Goal: Navigation & Orientation: Find specific page/section

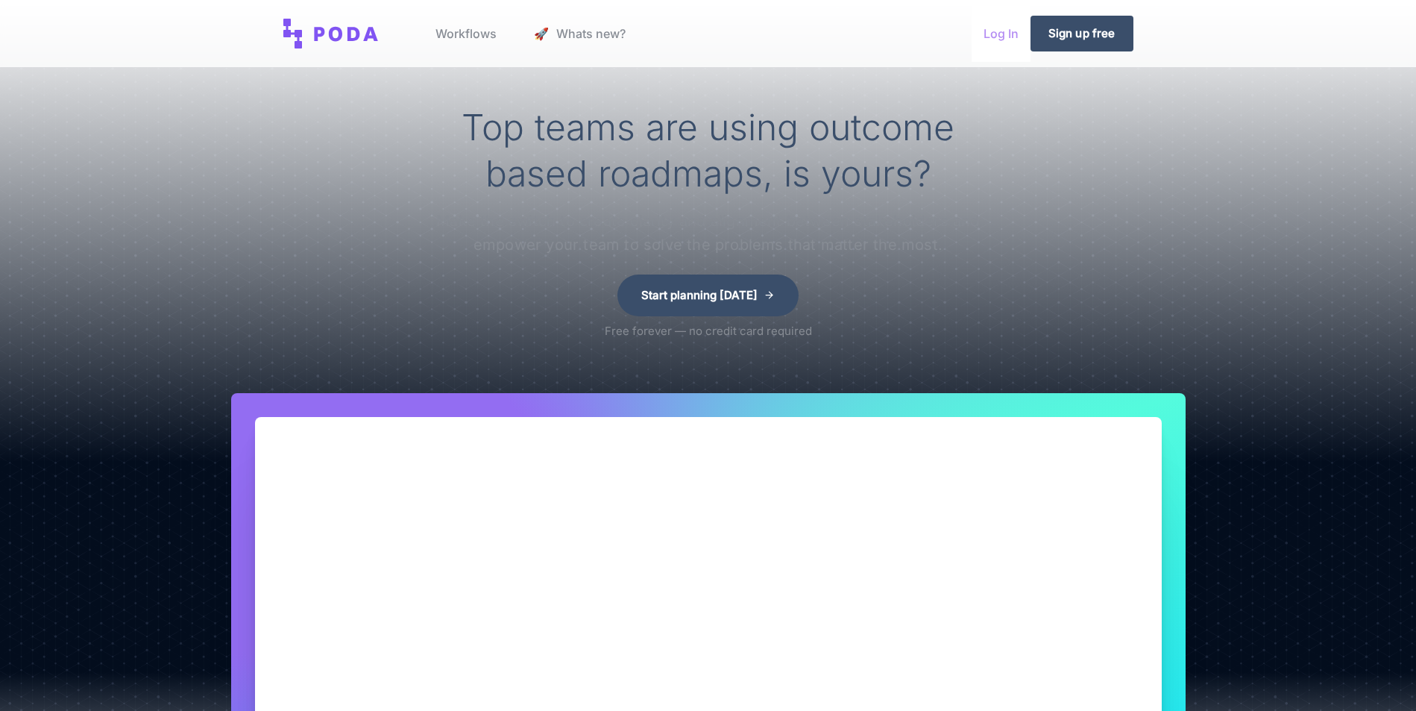
click at [1011, 32] on link "Log In" at bounding box center [1001, 33] width 59 height 57
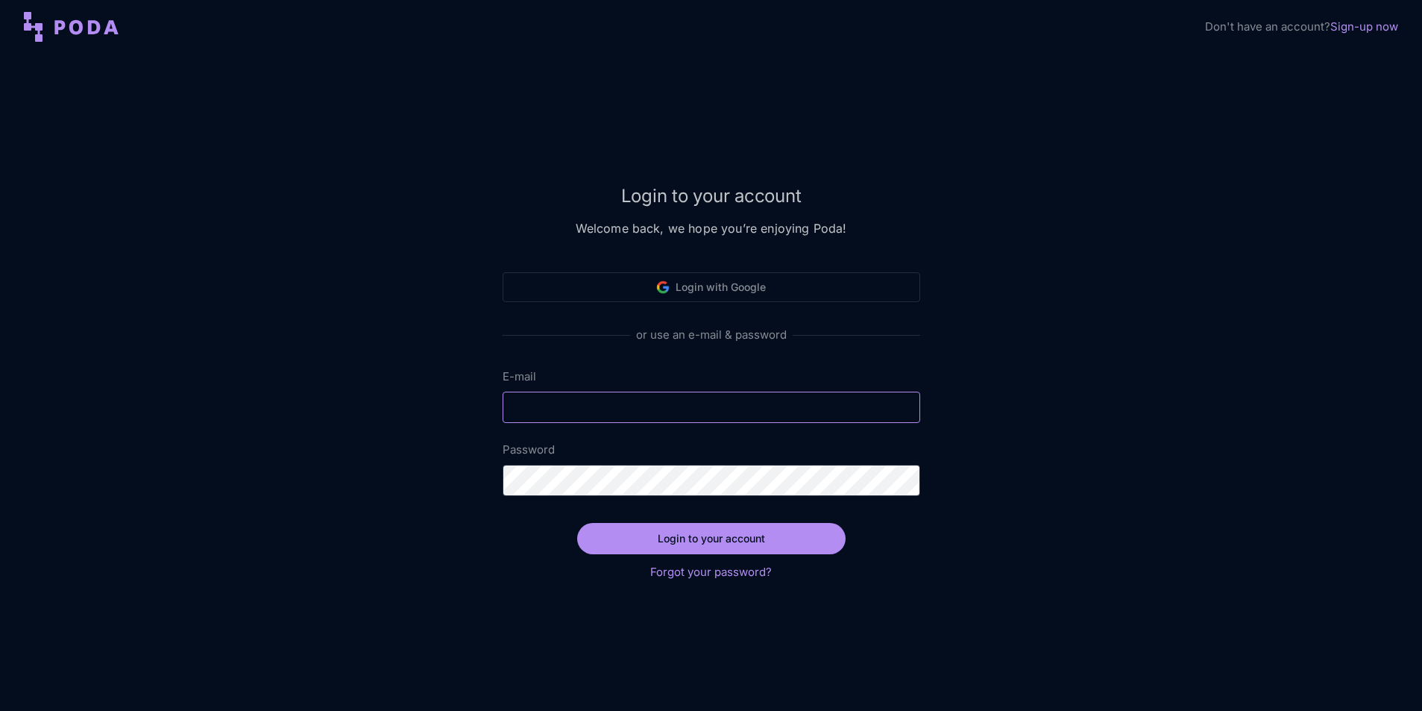
type input "[EMAIL_ADDRESS][DOMAIN_NAME]"
click at [704, 531] on button "Login to your account" at bounding box center [711, 538] width 269 height 31
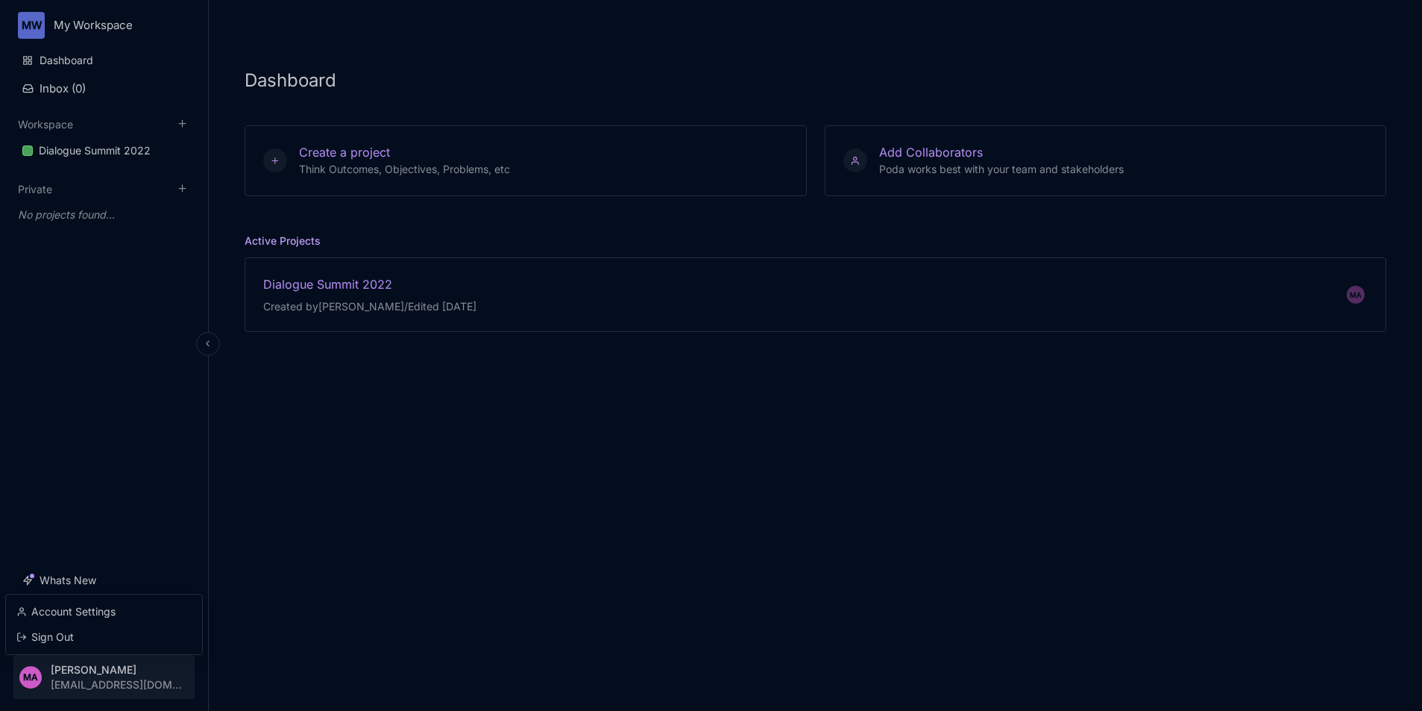
click at [90, 668] on html "MW My Workspace Dashboard Inbox ( 0 ) Workspace Dialogue Summit 2022 To pick up…" at bounding box center [711, 355] width 1422 height 711
click at [87, 612] on div "Account Settings" at bounding box center [104, 611] width 184 height 22
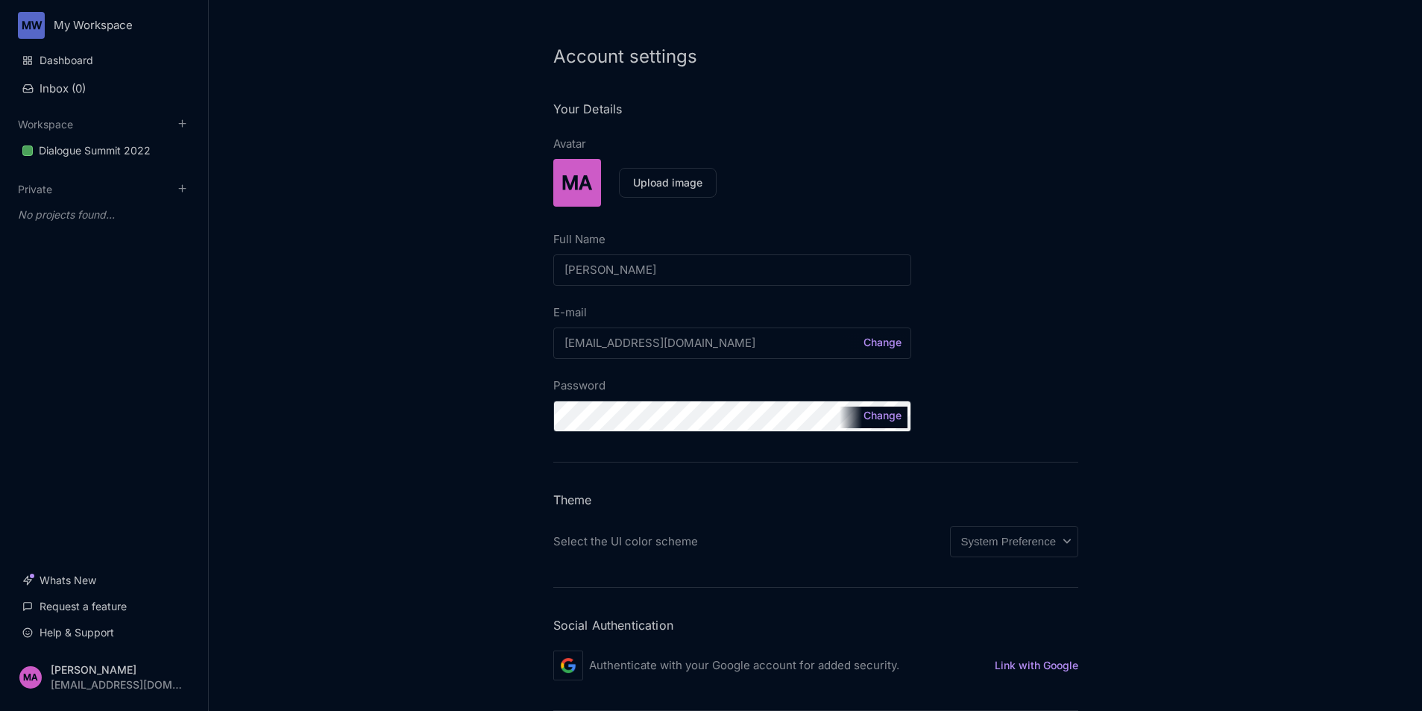
scroll to position [25, 0]
click at [84, 671] on html "MW My Workspace Dashboard Inbox ( 0 ) Workspace Dialogue Summit 2022 To pick up…" at bounding box center [711, 355] width 1422 height 711
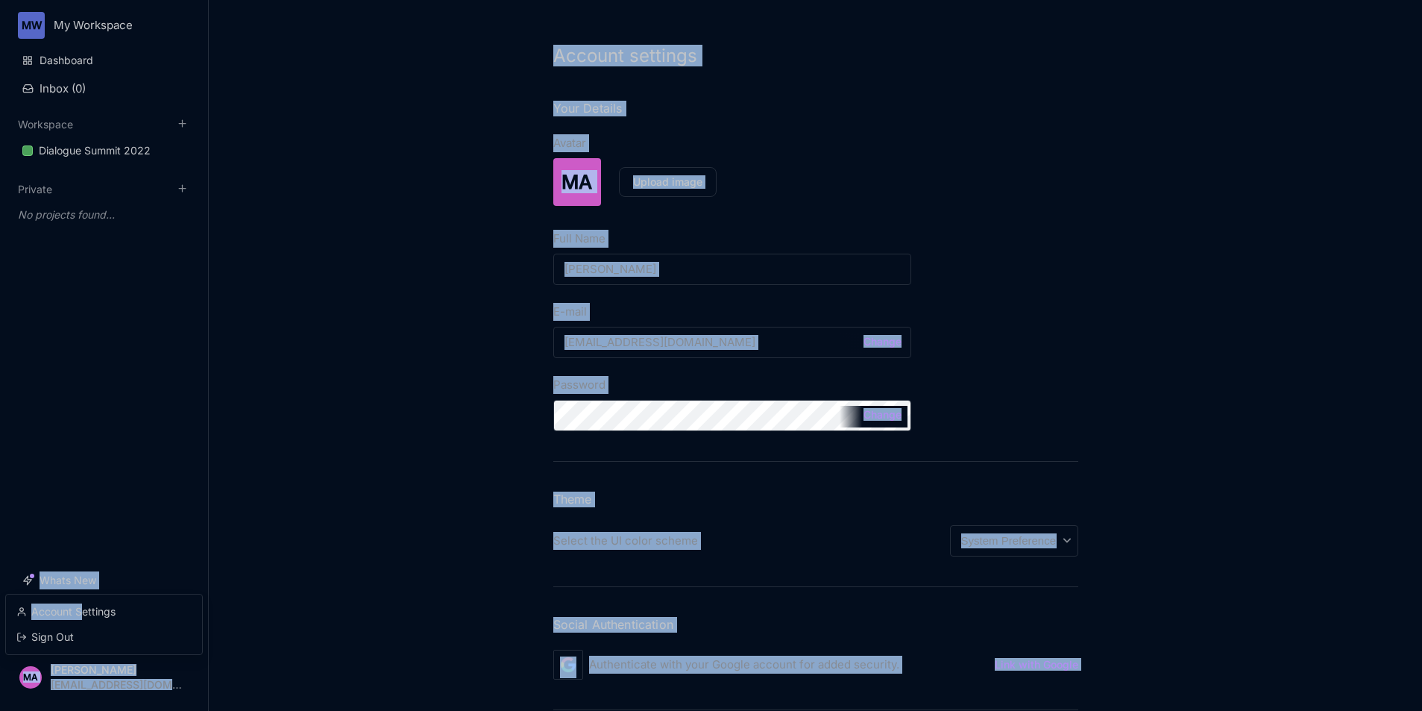
drag, startPoint x: 84, startPoint y: 612, endPoint x: 193, endPoint y: 553, distance: 124.1
click at [195, 556] on html "MW My Workspace Dashboard Inbox ( 0 ) Workspace Dialogue Summit 2022 To pick up…" at bounding box center [711, 355] width 1422 height 711
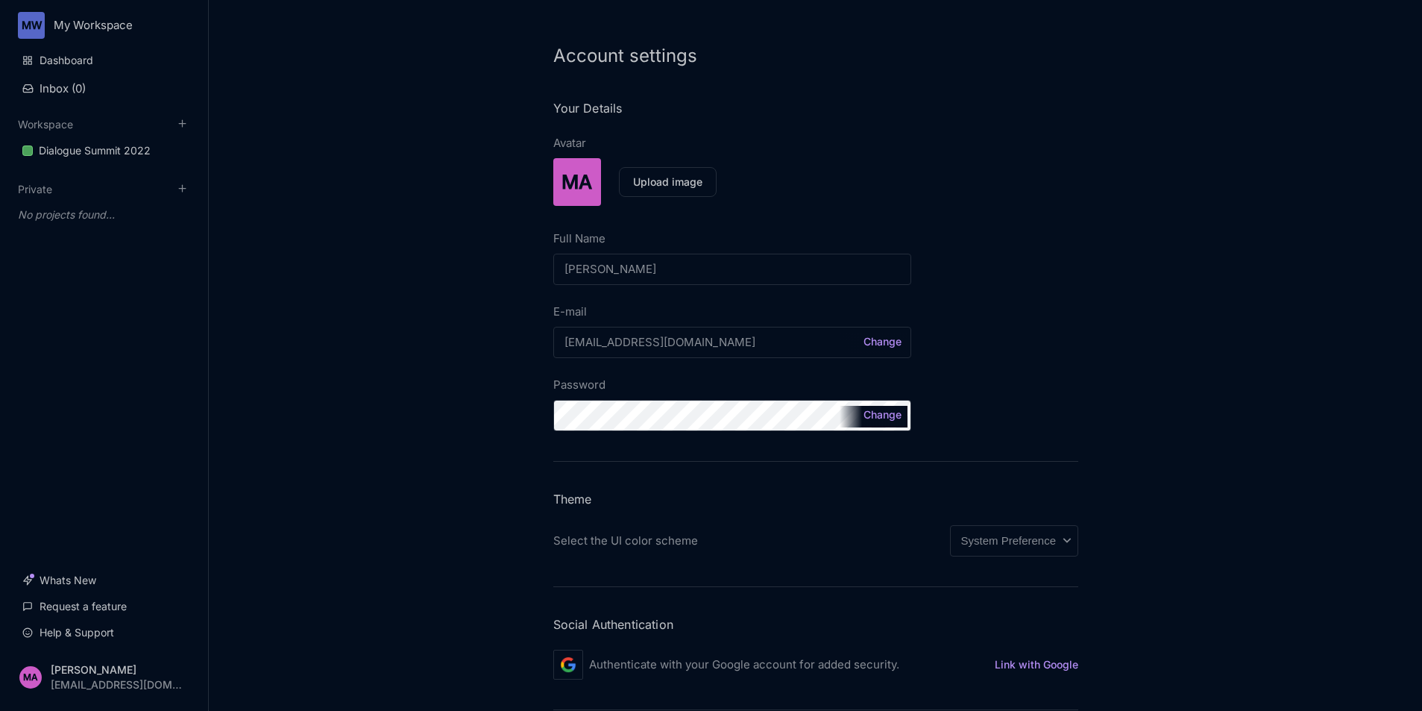
click at [78, 24] on html "MW My Workspace Dashboard Inbox ( 0 ) Workspace Dialogue Summit 2022 To pick up…" at bounding box center [711, 355] width 1422 height 711
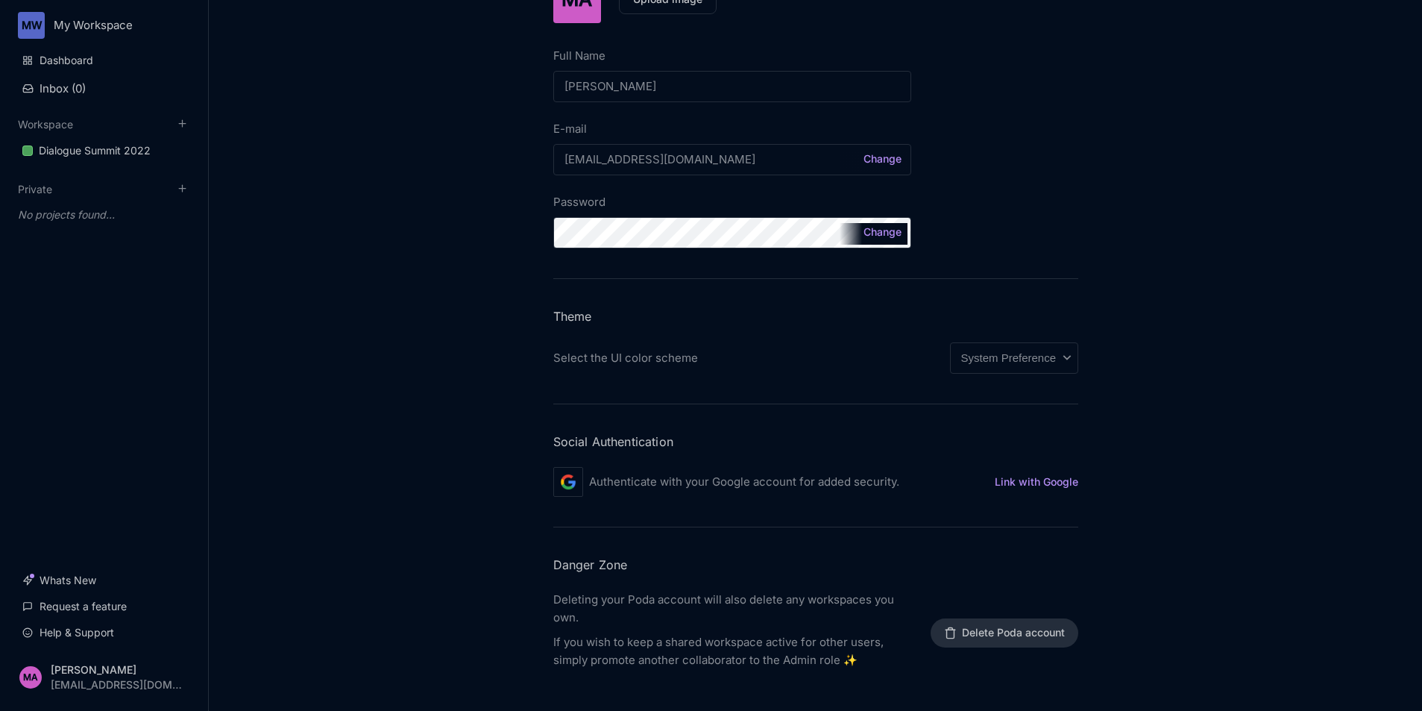
scroll to position [0, 0]
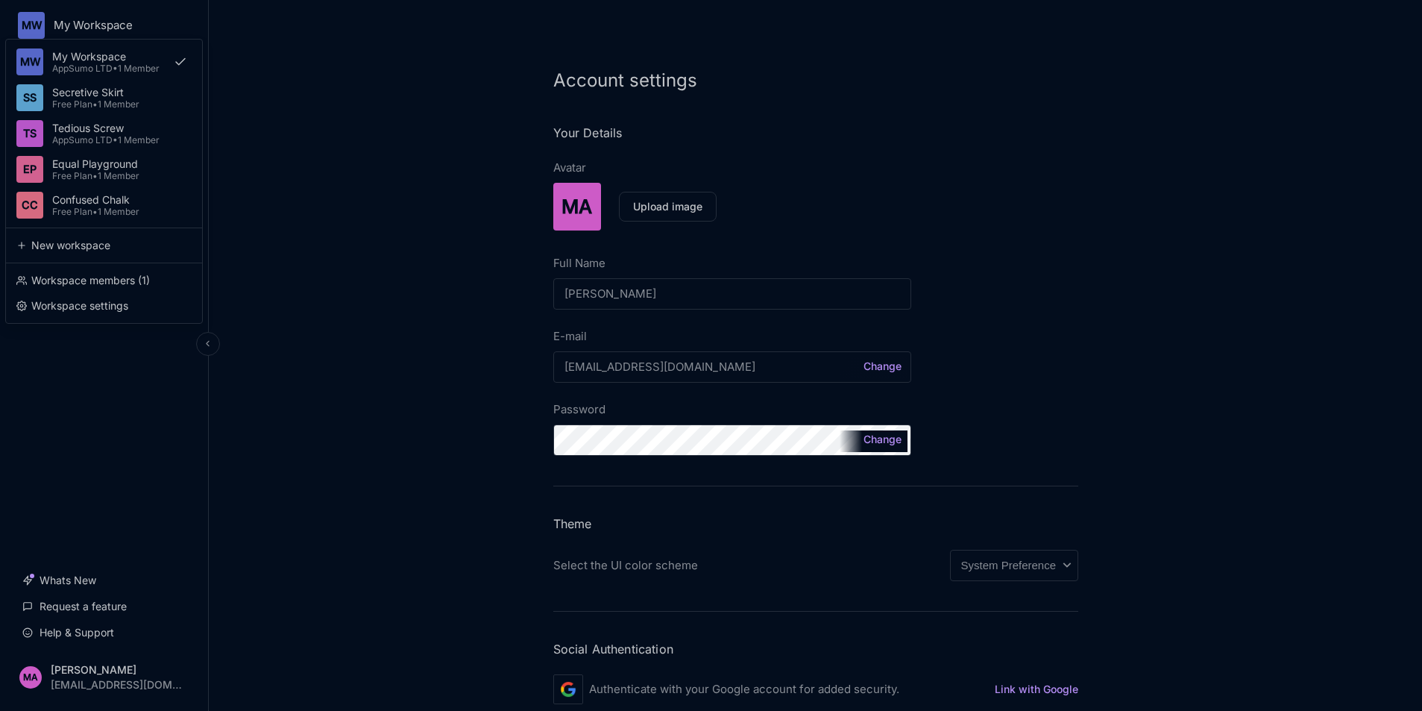
click at [92, 23] on html "MW My Workspace MW My Workspace AppSumo LTD • 1 Member SS Secretive Skirt Free …" at bounding box center [711, 355] width 1422 height 711
click at [97, 57] on div "My Workspace" at bounding box center [108, 57] width 113 height 13
click at [86, 25] on html "MW My Workspace MW My Workspace AppSumo LTD • 1 Member SS Secretive Skirt Free …" at bounding box center [711, 355] width 1422 height 711
click at [80, 52] on div "My Workspace" at bounding box center [108, 57] width 113 height 13
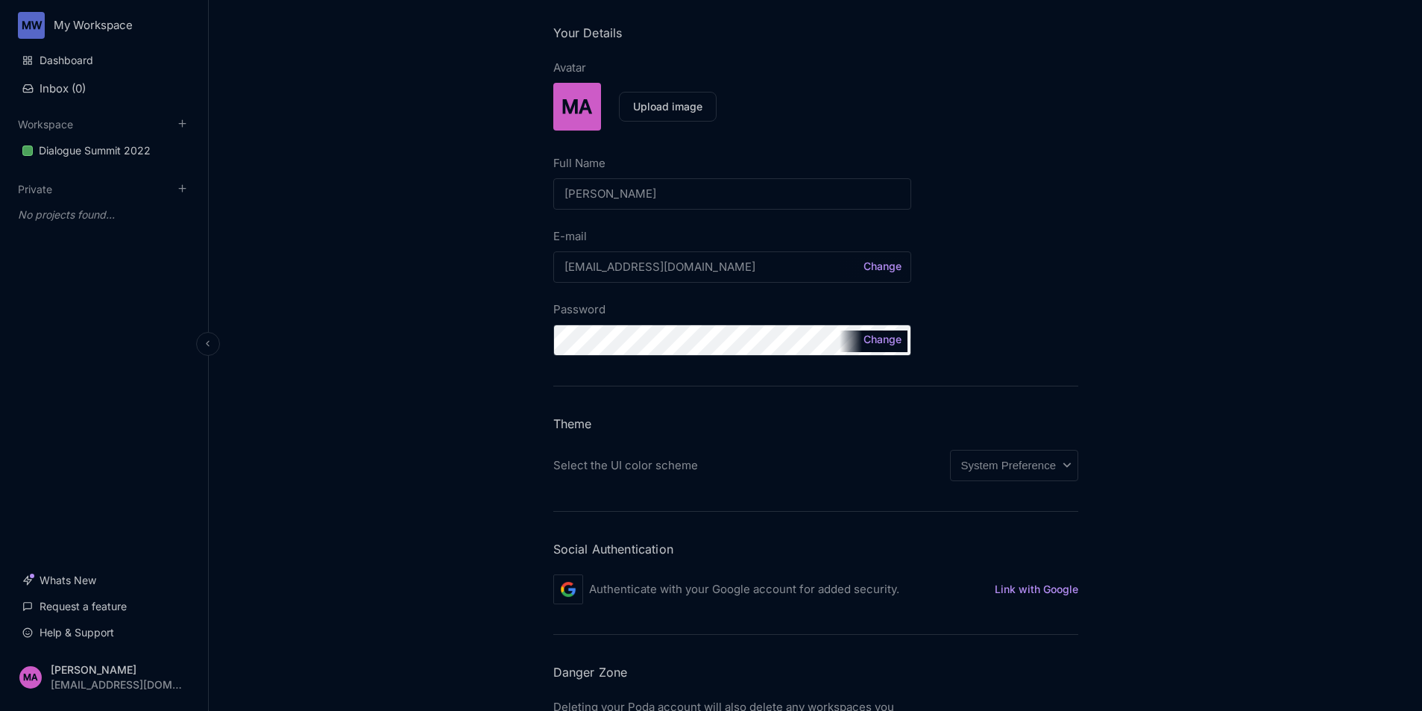
scroll to position [103, 0]
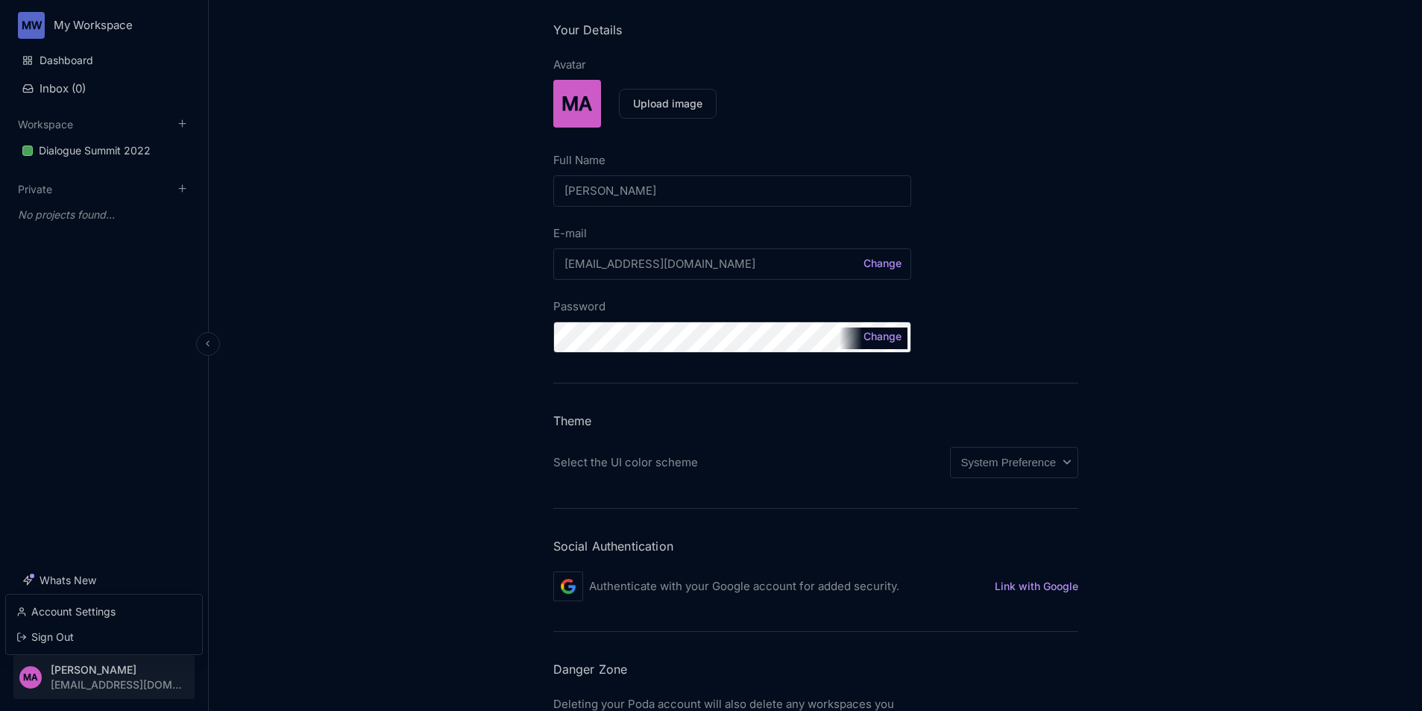
click at [100, 669] on html "MW My Workspace Dashboard Inbox ( 0 ) Workspace Dialogue Summit 2022 To pick up…" at bounding box center [711, 355] width 1422 height 711
click at [84, 609] on div "Account Settings" at bounding box center [104, 611] width 184 height 22
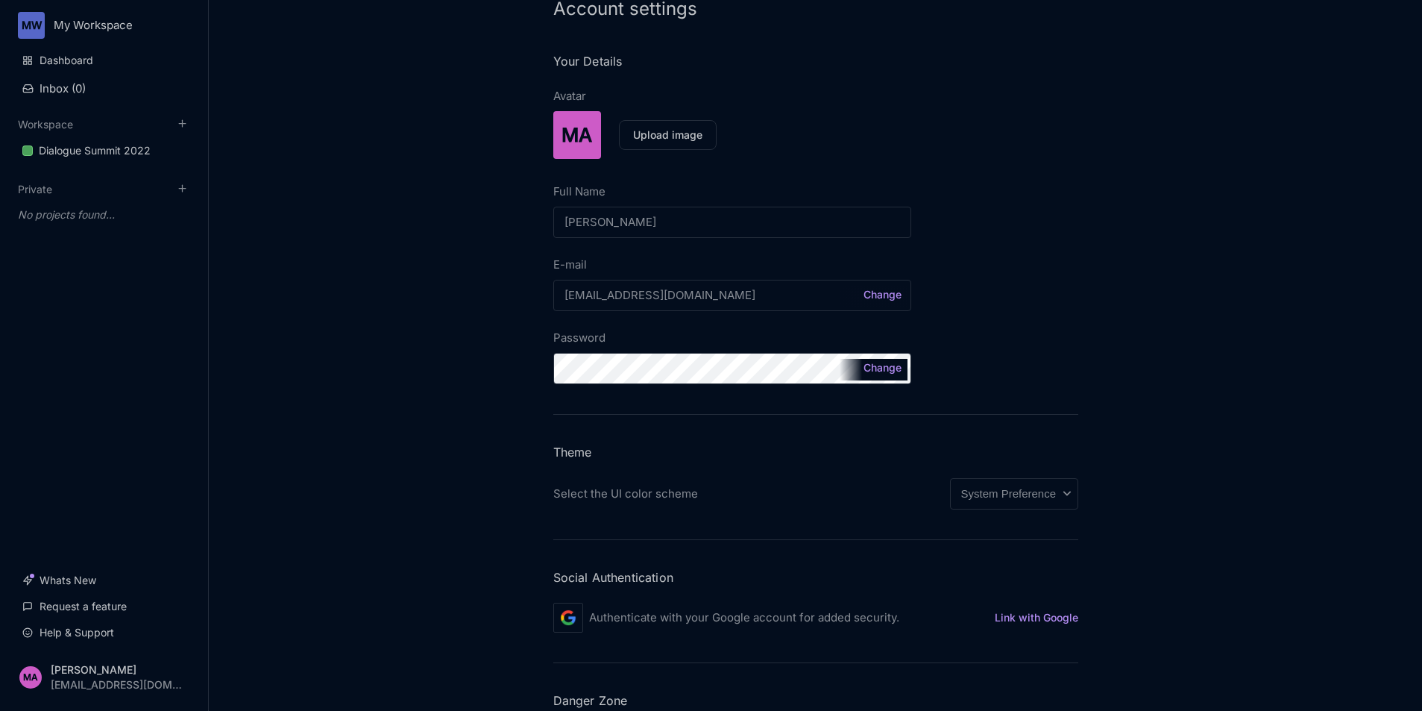
scroll to position [0, 0]
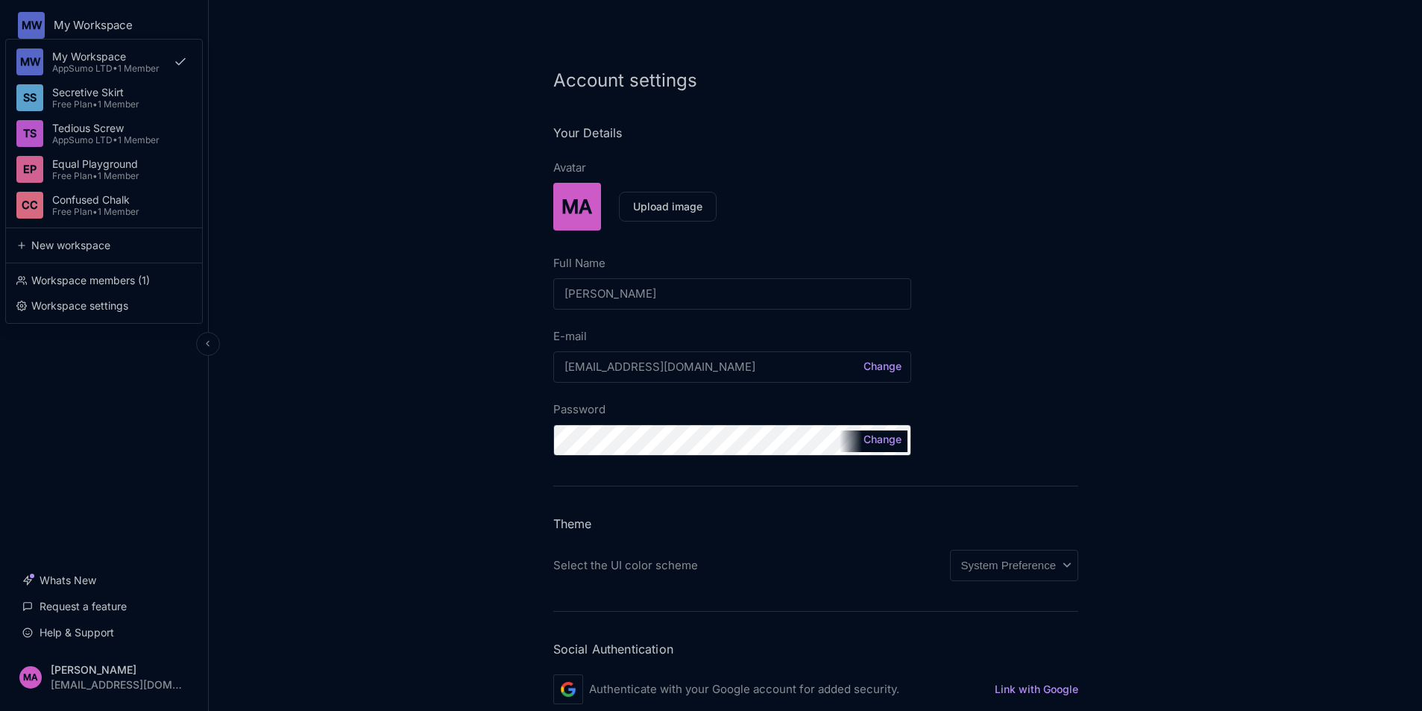
click at [75, 25] on html "MW My Workspace MW My Workspace AppSumo LTD • 1 Member SS Secretive Skirt Free …" at bounding box center [711, 355] width 1422 height 711
click at [35, 57] on div "MW" at bounding box center [29, 61] width 27 height 27
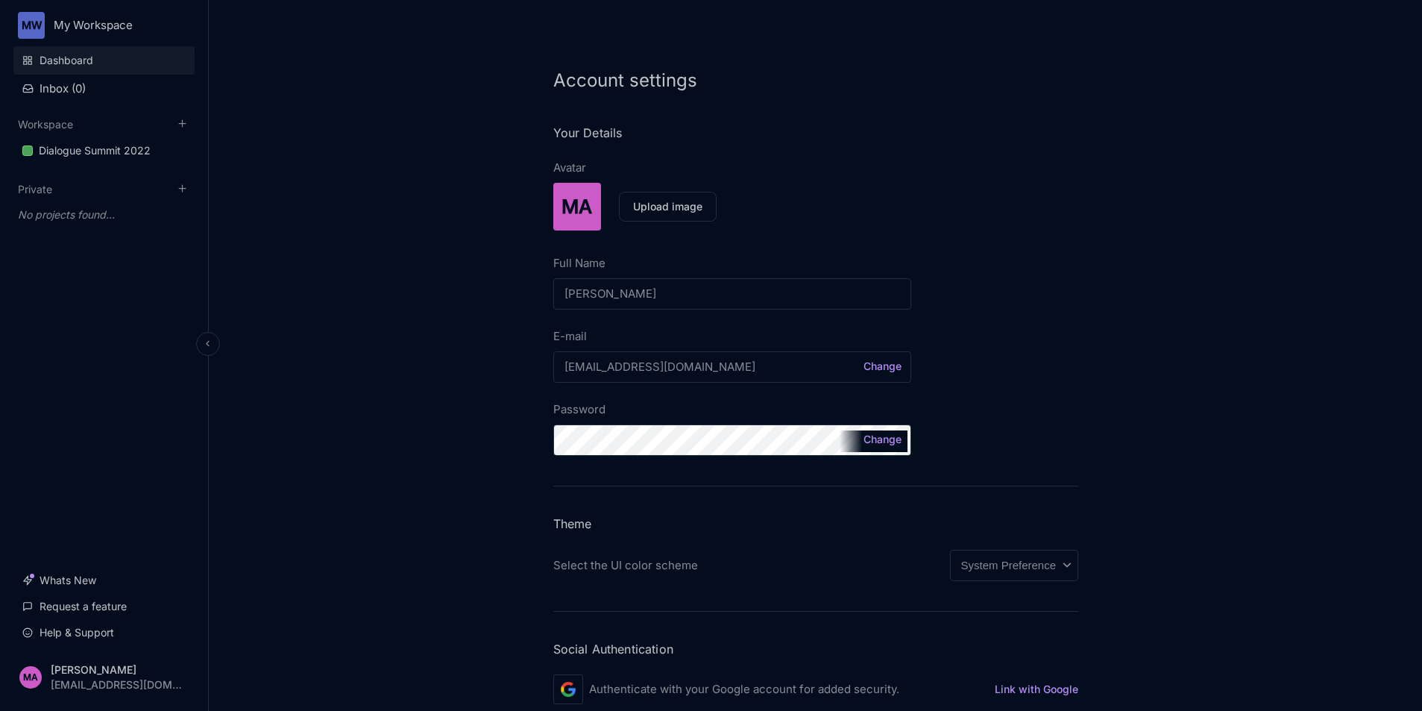
click at [37, 56] on link "Dashboard" at bounding box center [103, 60] width 181 height 28
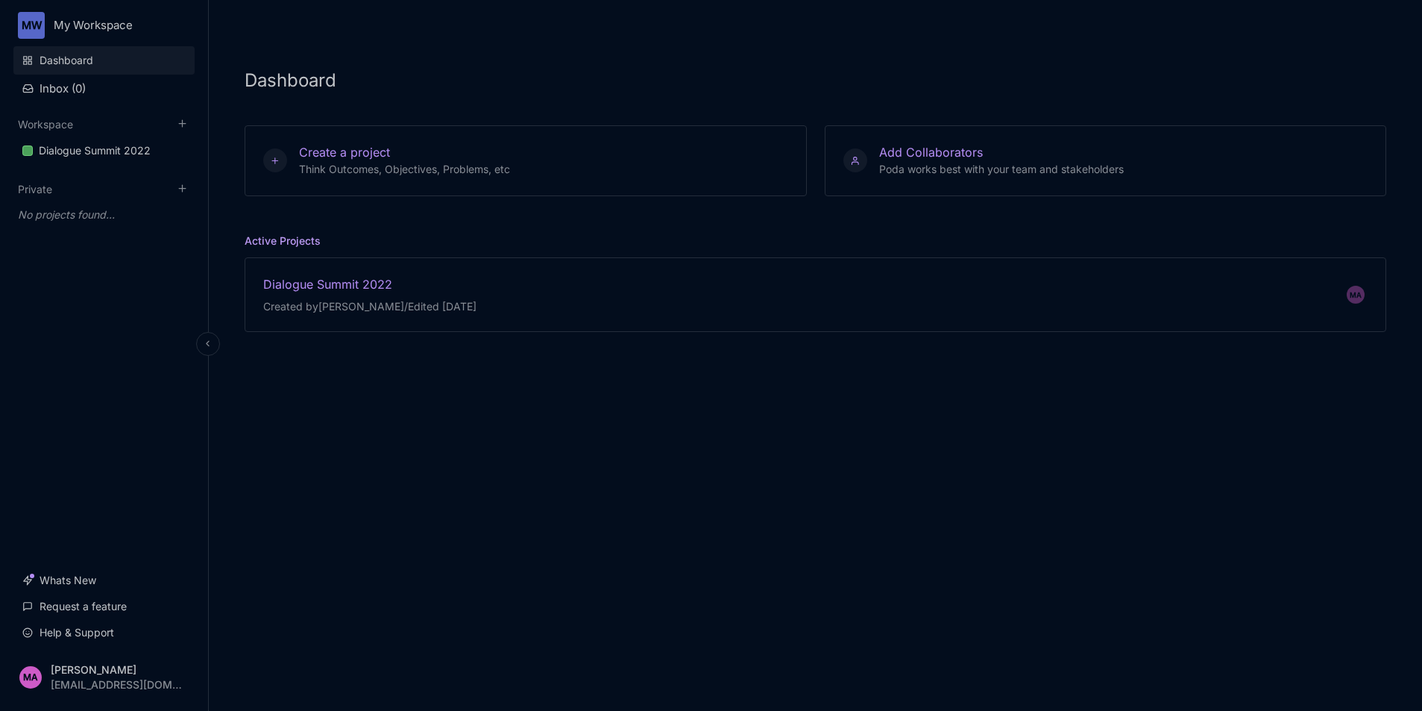
click at [83, 58] on link "Dashboard" at bounding box center [103, 60] width 181 height 28
click at [78, 24] on html "MW My Workspace Dashboard Inbox ( 0 ) Workspace Dialogue Summit 2022 To pick up…" at bounding box center [711, 355] width 1422 height 711
click at [329, 386] on html "MW My Workspace Dashboard Inbox ( 0 ) Workspace Dialogue Summit 2022 To pick up…" at bounding box center [711, 355] width 1422 height 711
